Goal: Entertainment & Leisure: Browse casually

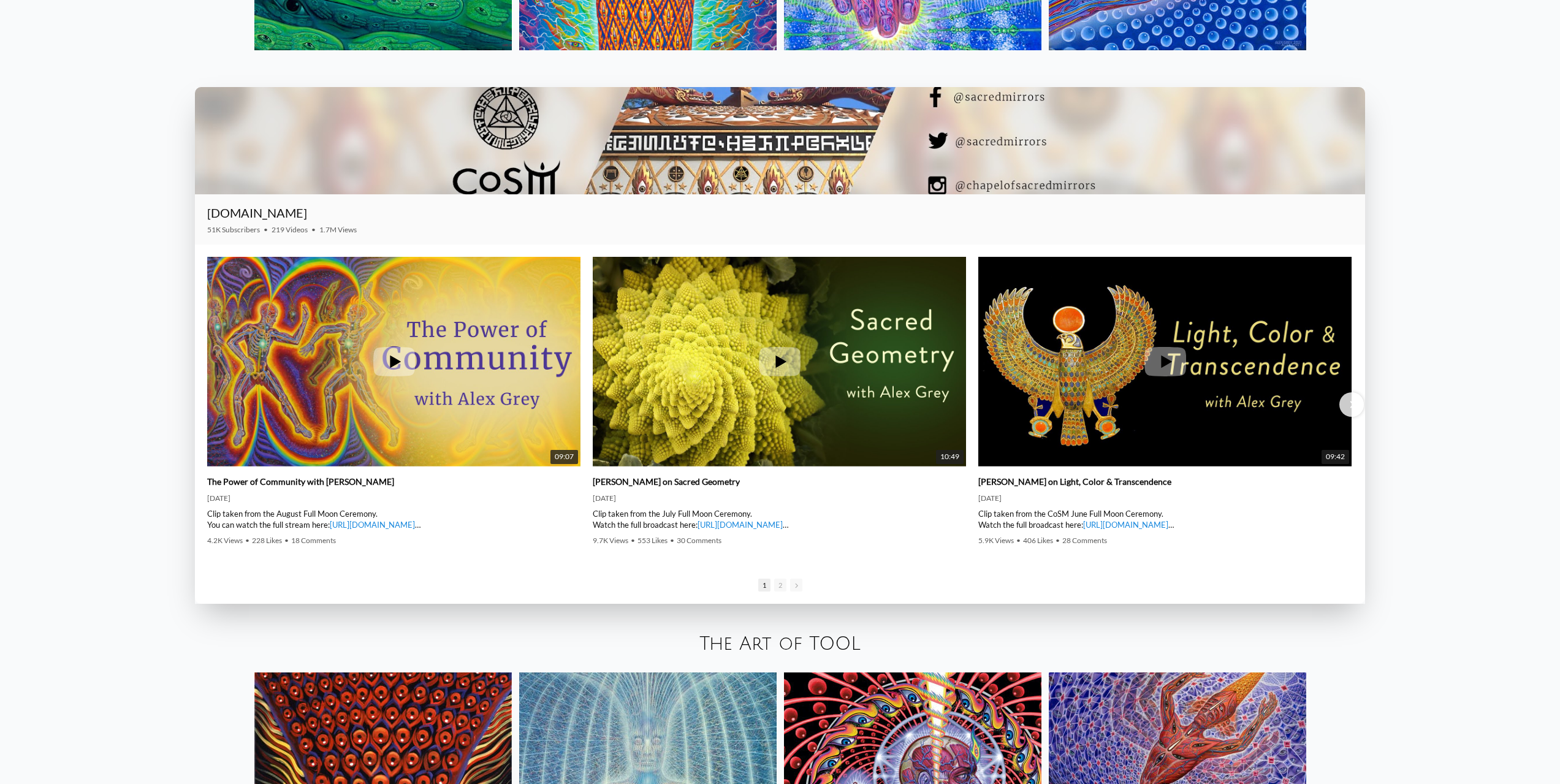
scroll to position [2228, 0]
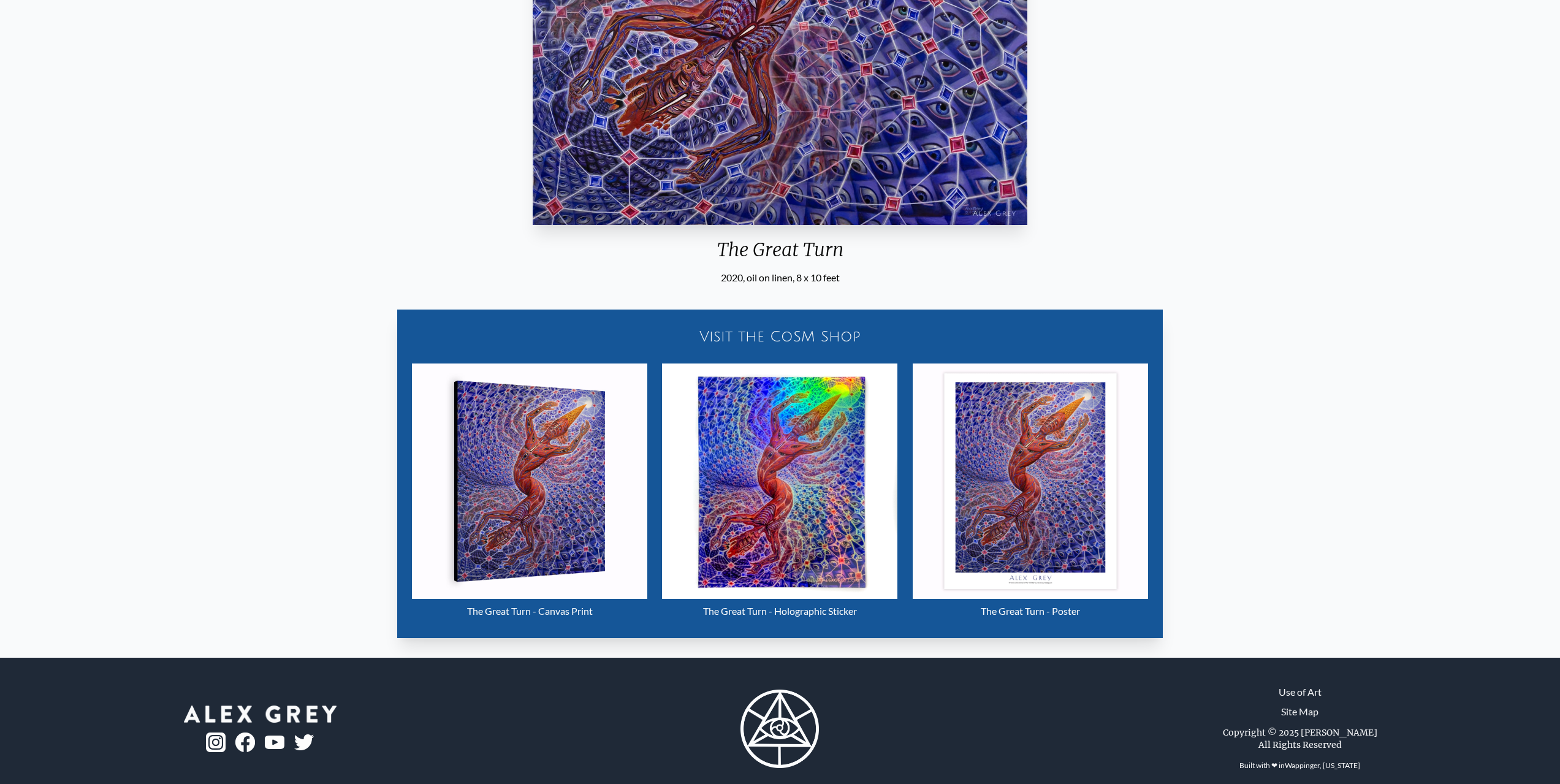
scroll to position [535, 0]
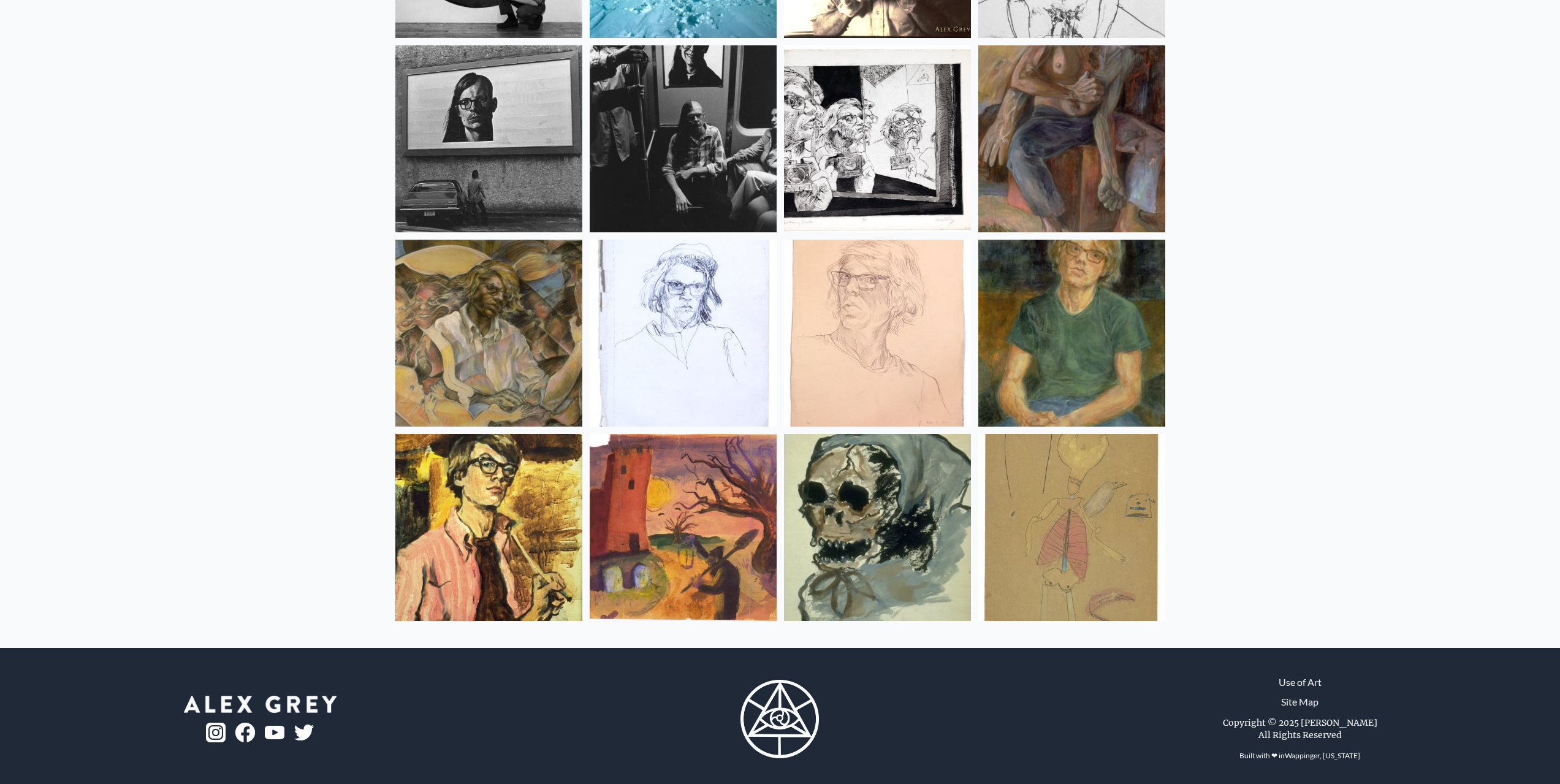
scroll to position [16030, 0]
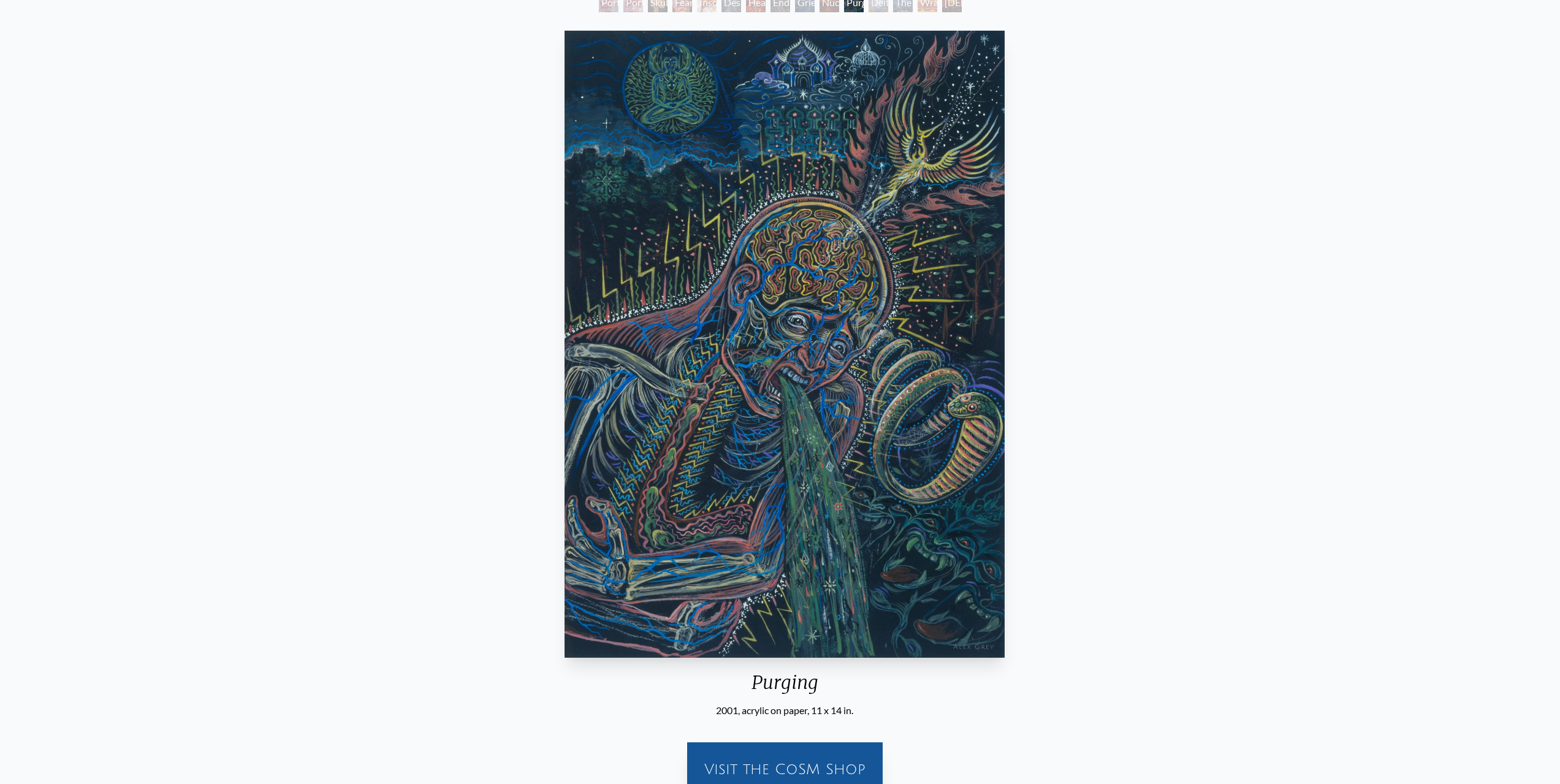
scroll to position [61, 0]
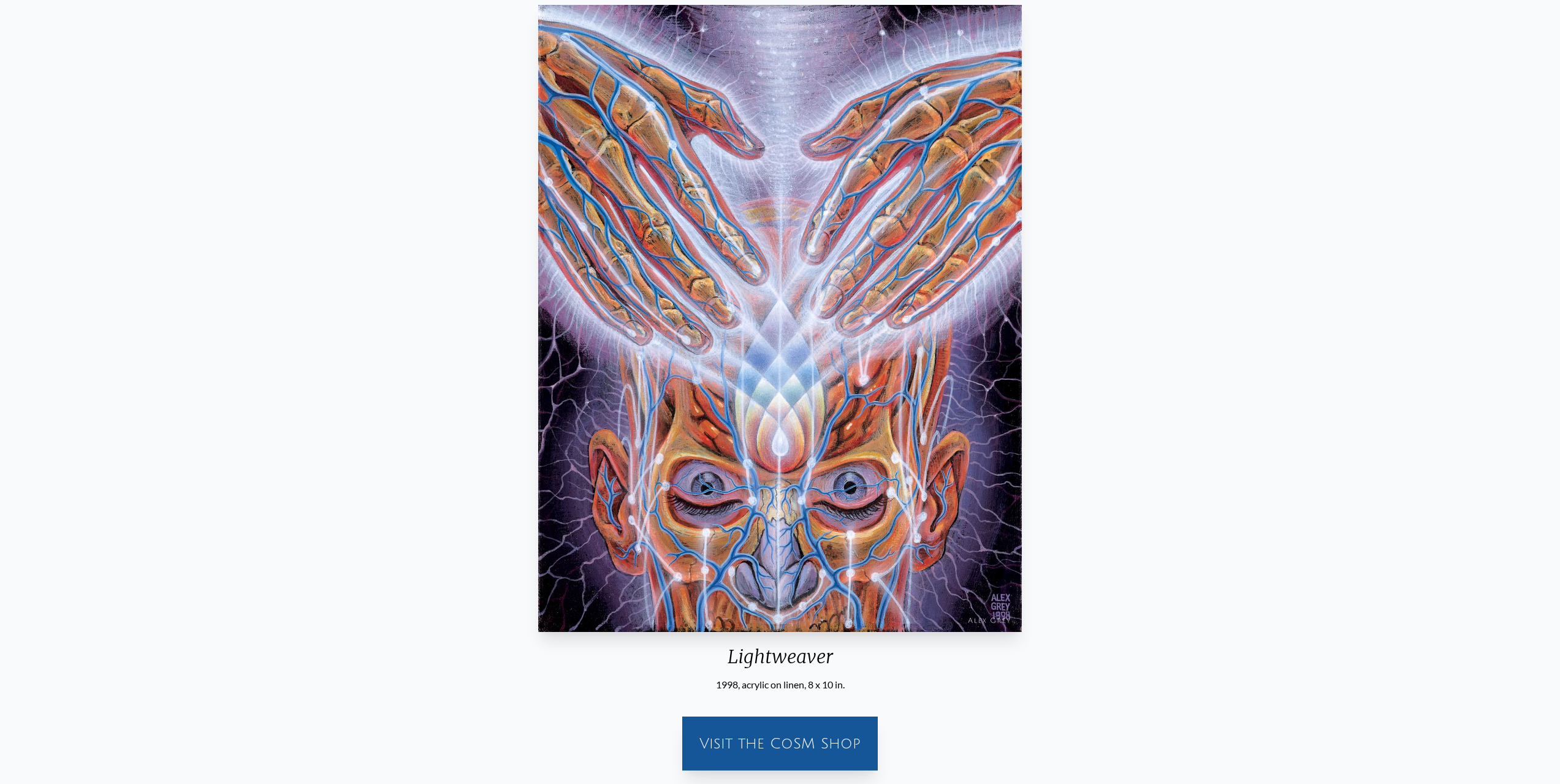
scroll to position [123, 0]
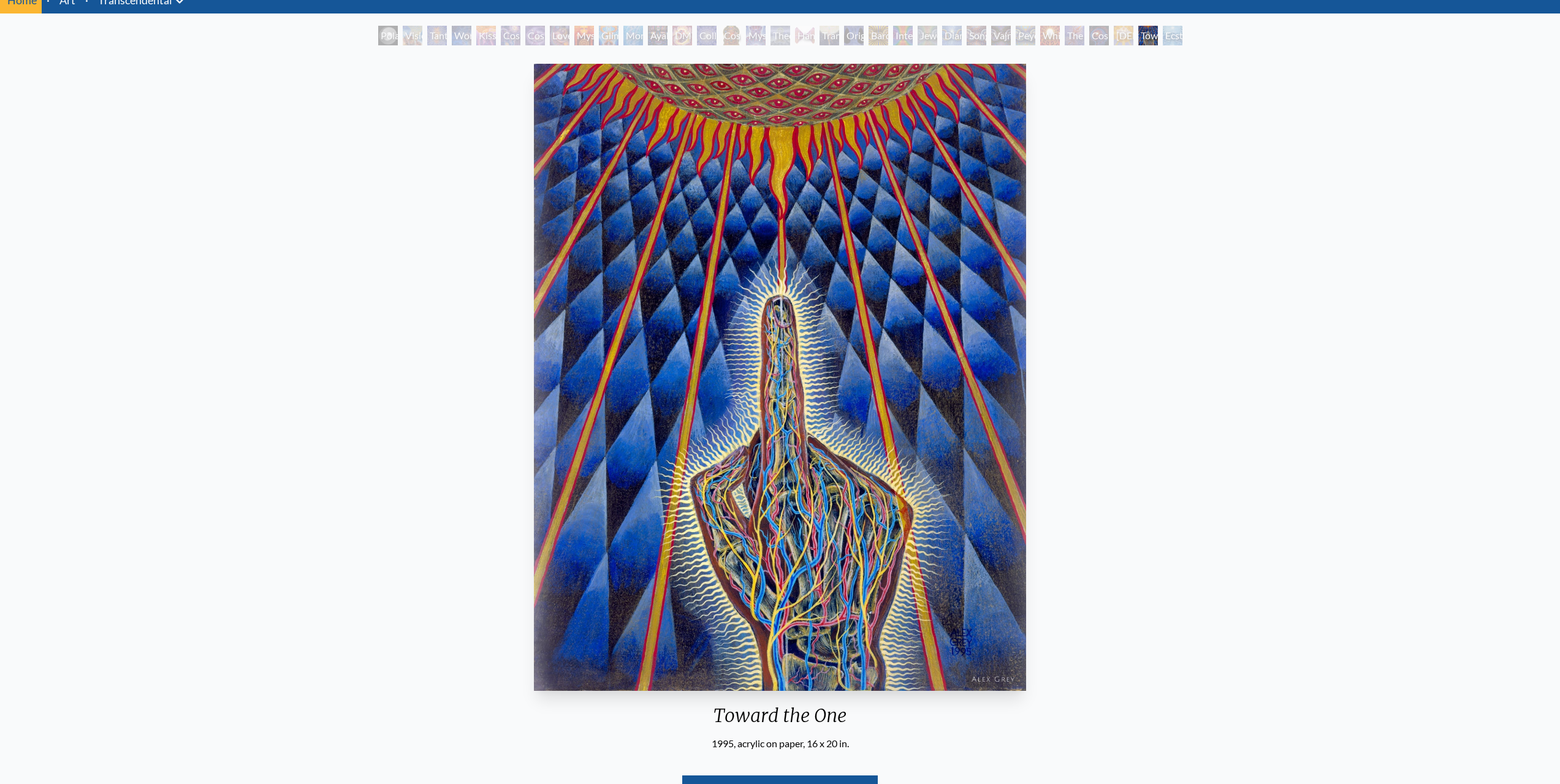
scroll to position [246, 0]
